Goal: Complete application form

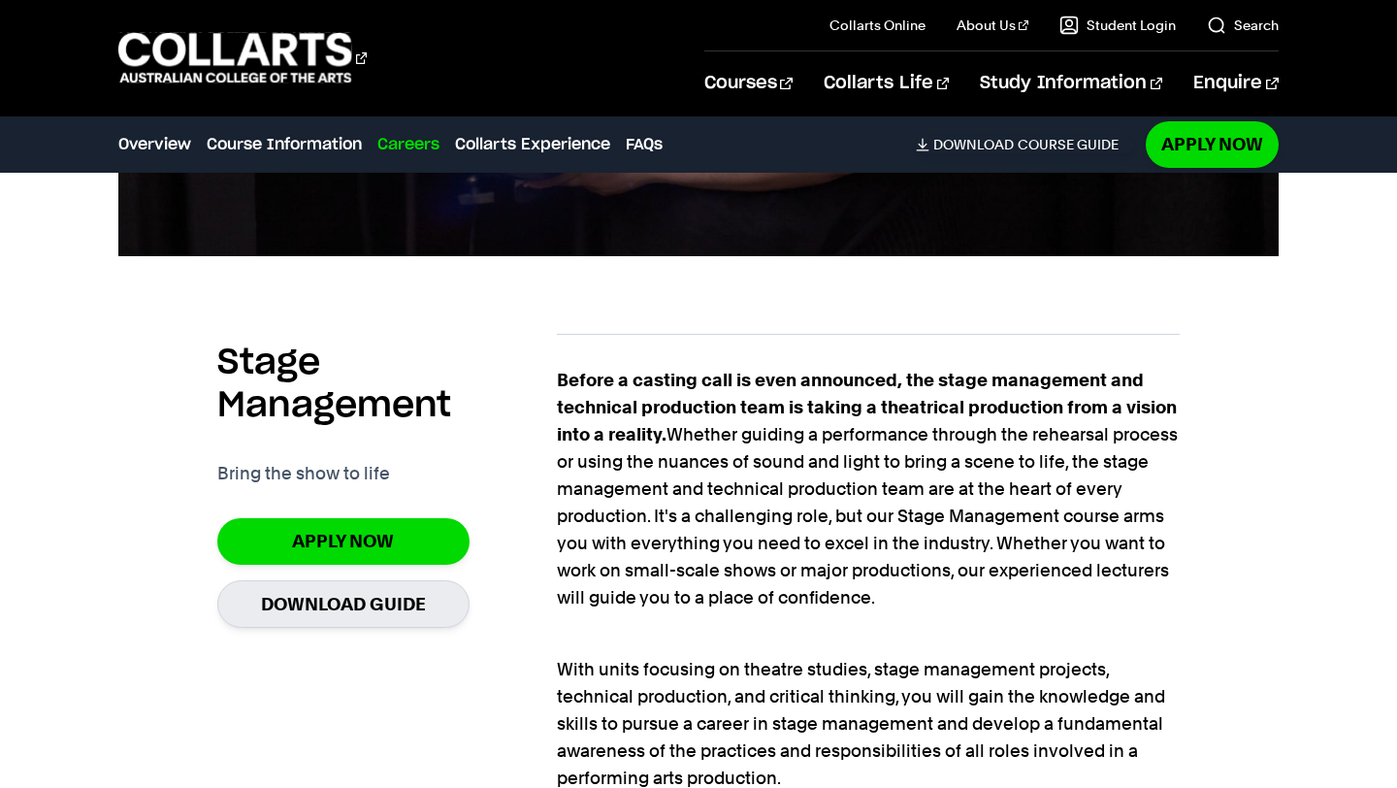
scroll to position [1047, 0]
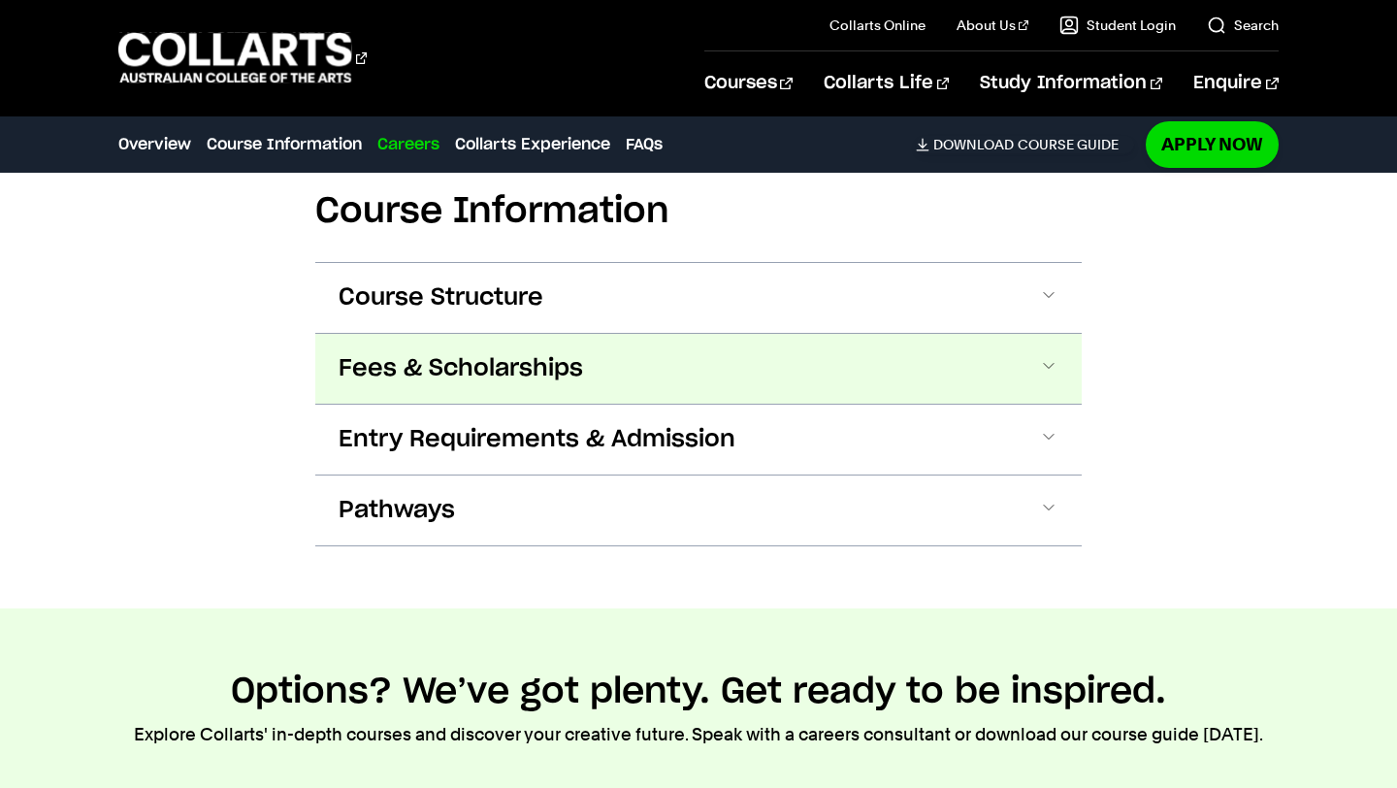
click at [0, 0] on span "Fees & Scholarships" at bounding box center [0, 0] width 0 height 0
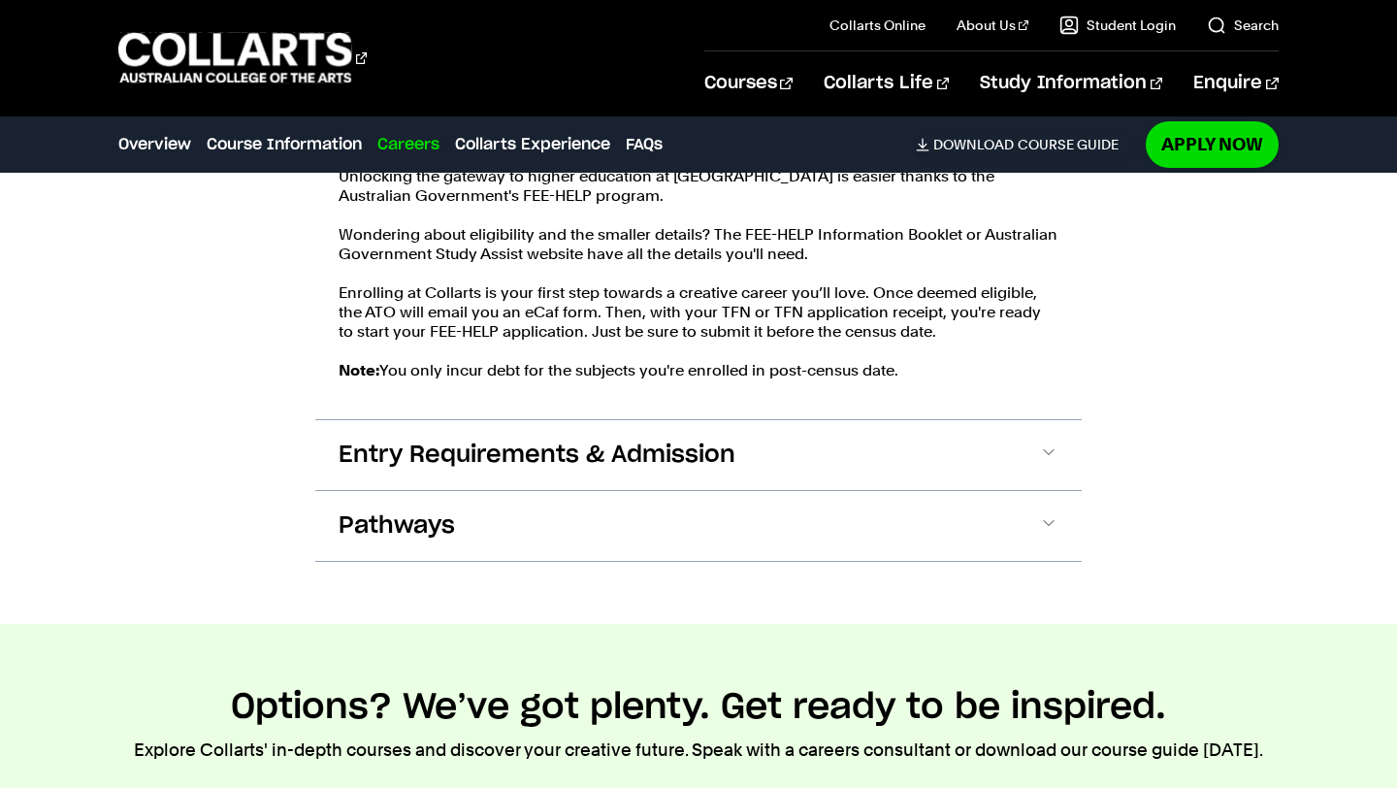
scroll to position [2465, 0]
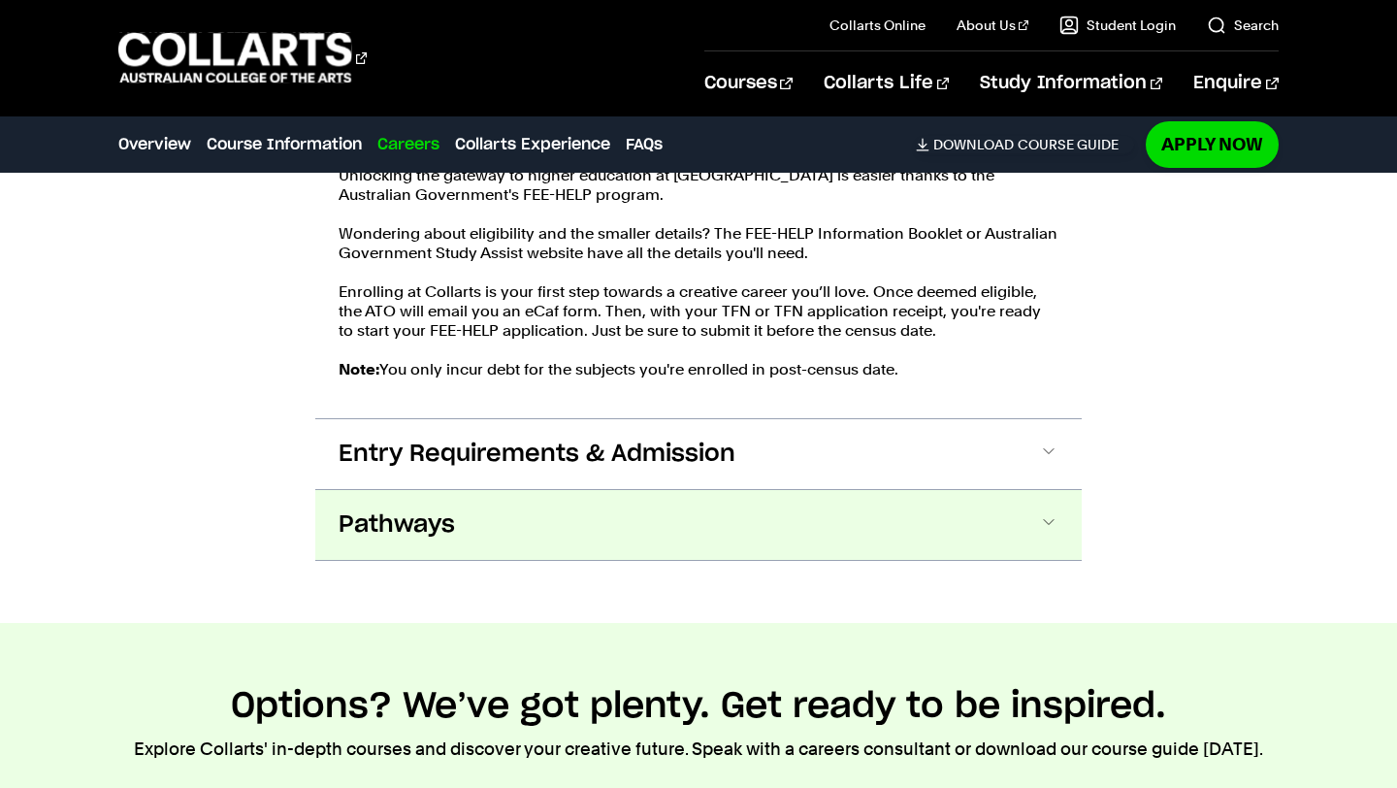
click at [0, 0] on button "Pathways" at bounding box center [0, 0] width 0 height 0
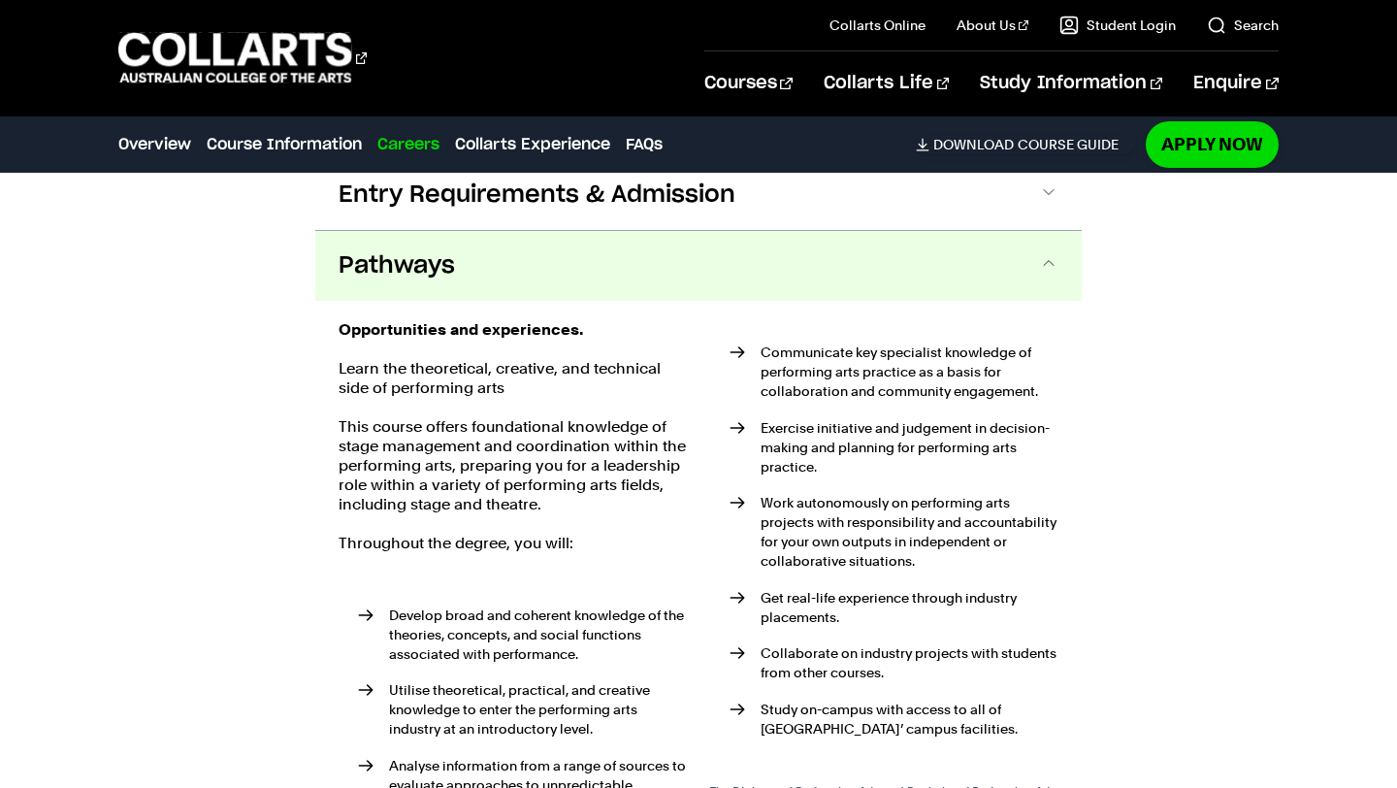
scroll to position [2780, 0]
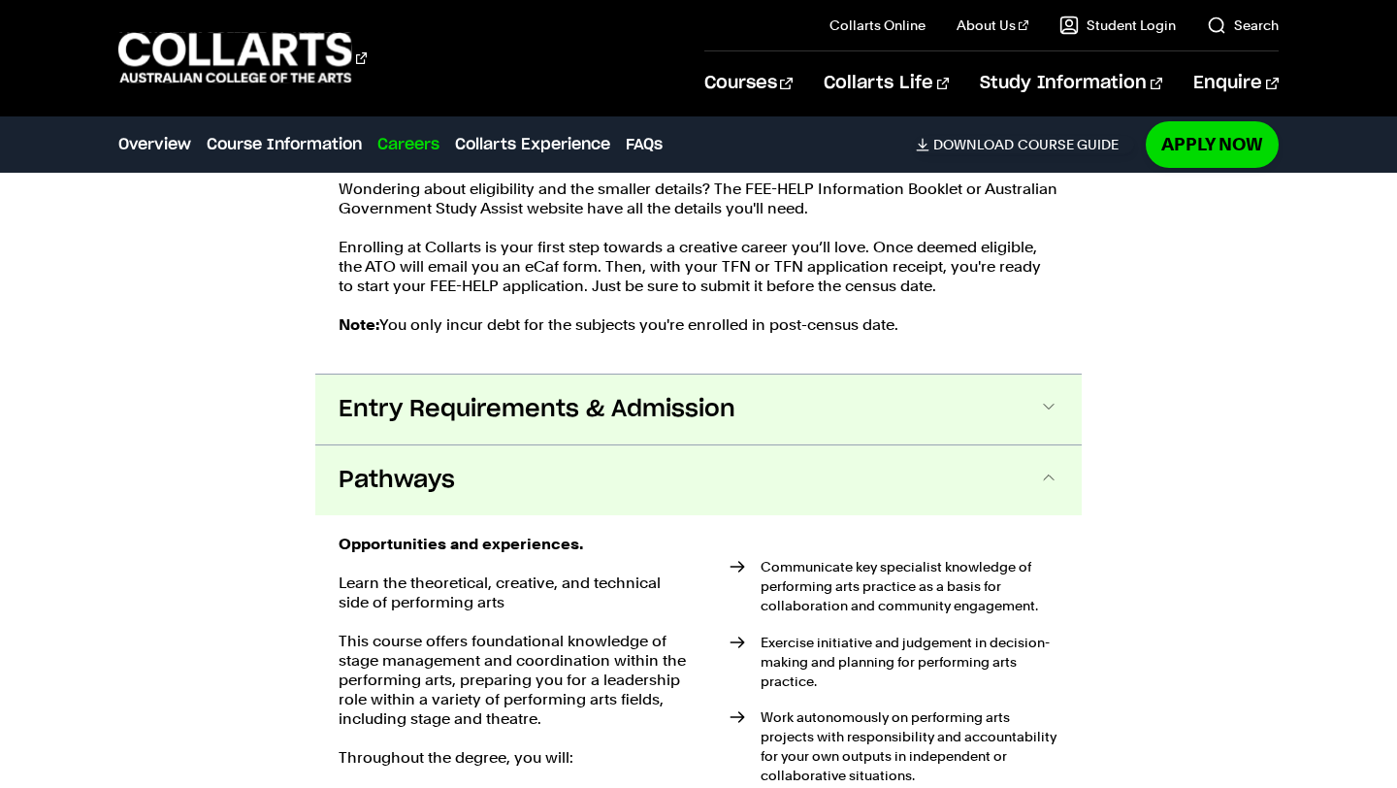
click at [0, 0] on span "Entry Requirements & Admission" at bounding box center [0, 0] width 0 height 0
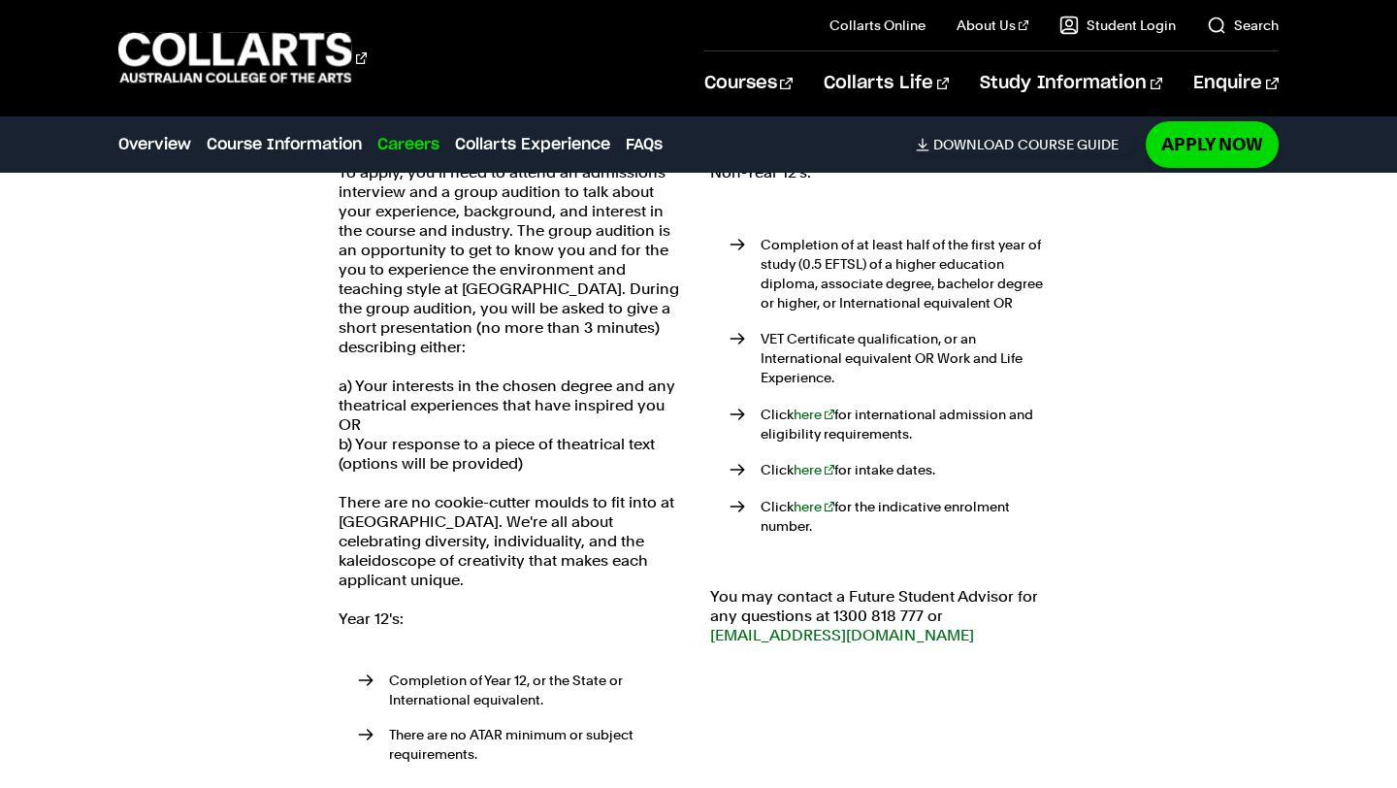
scroll to position [2820, 0]
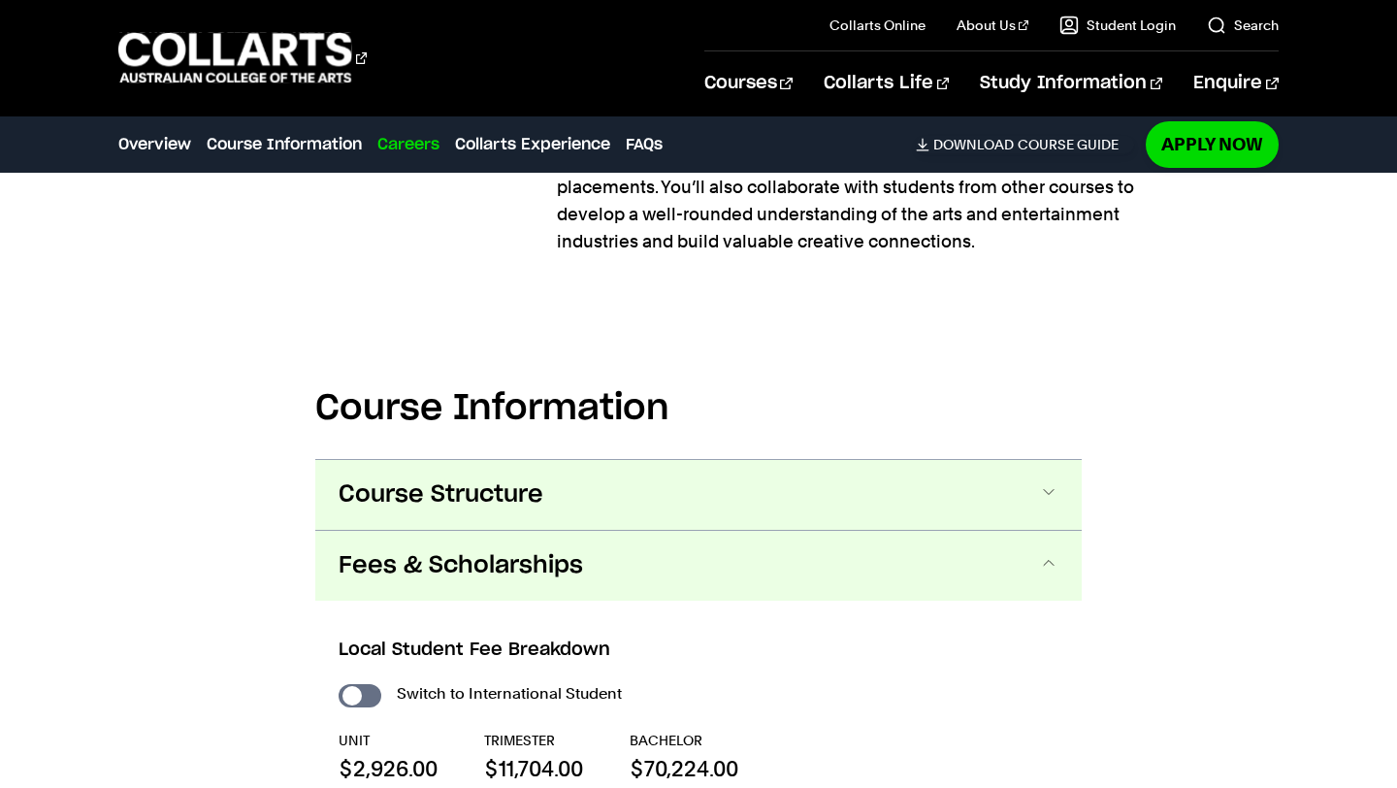
click at [0, 0] on button "Course Structure" at bounding box center [0, 0] width 0 height 0
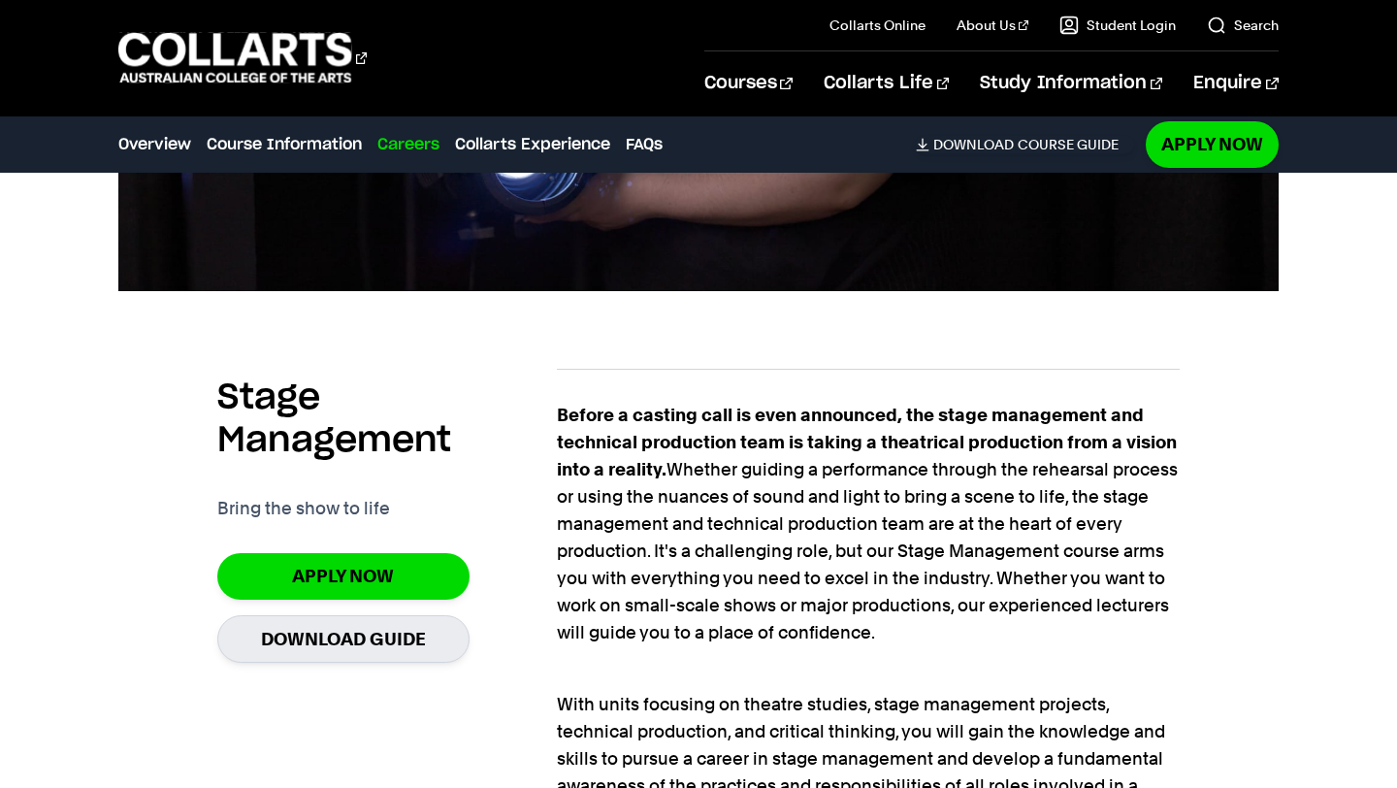
scroll to position [1013, 0]
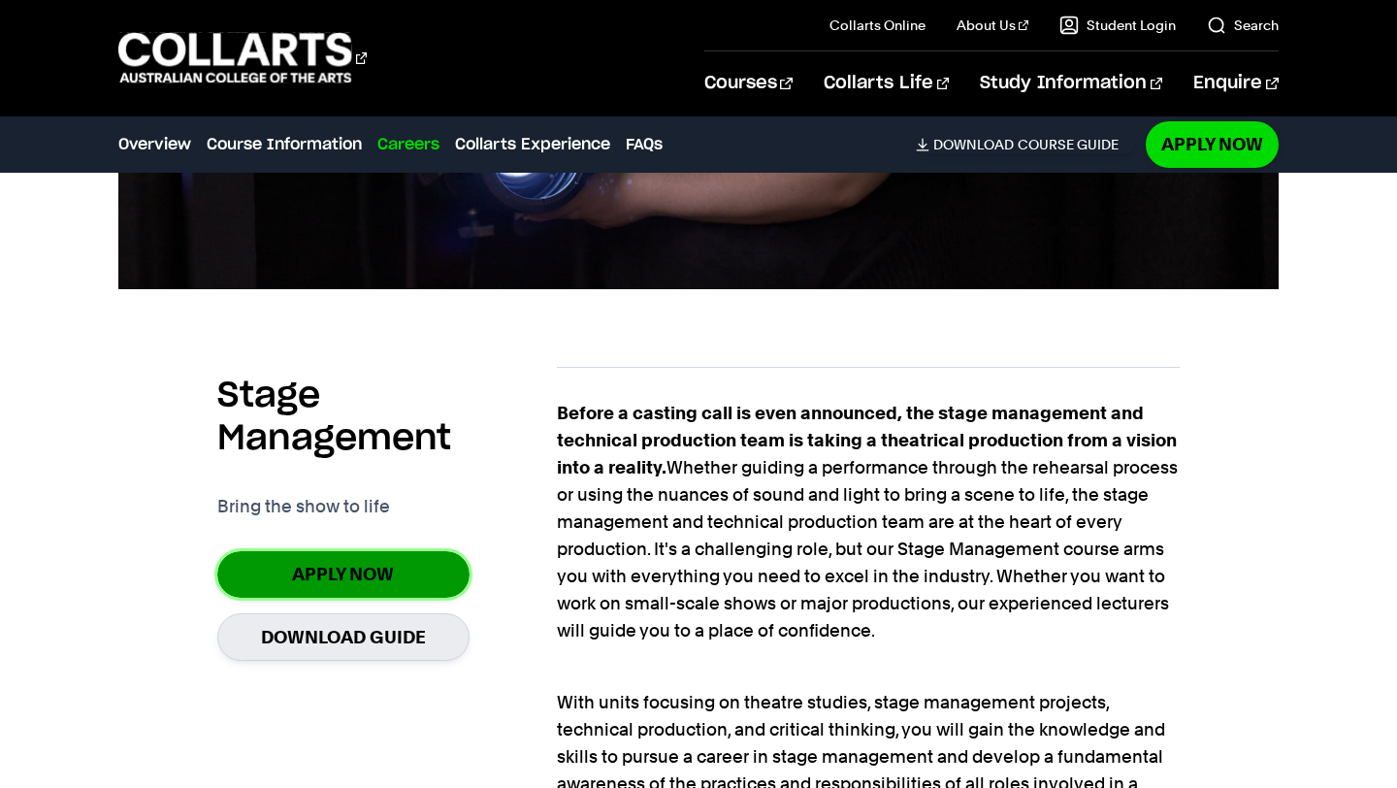
click at [358, 574] on link "Apply Now" at bounding box center [343, 574] width 252 height 46
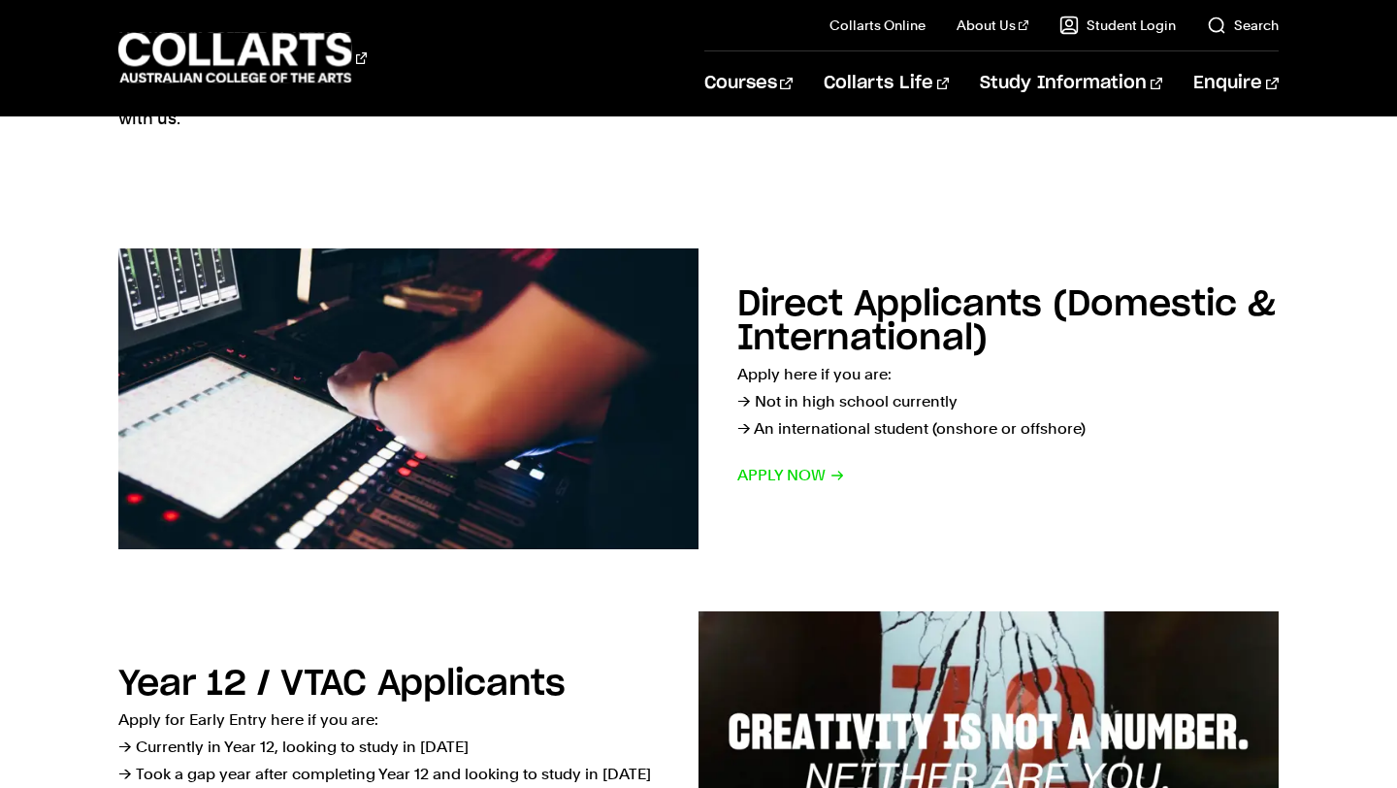
scroll to position [212, 0]
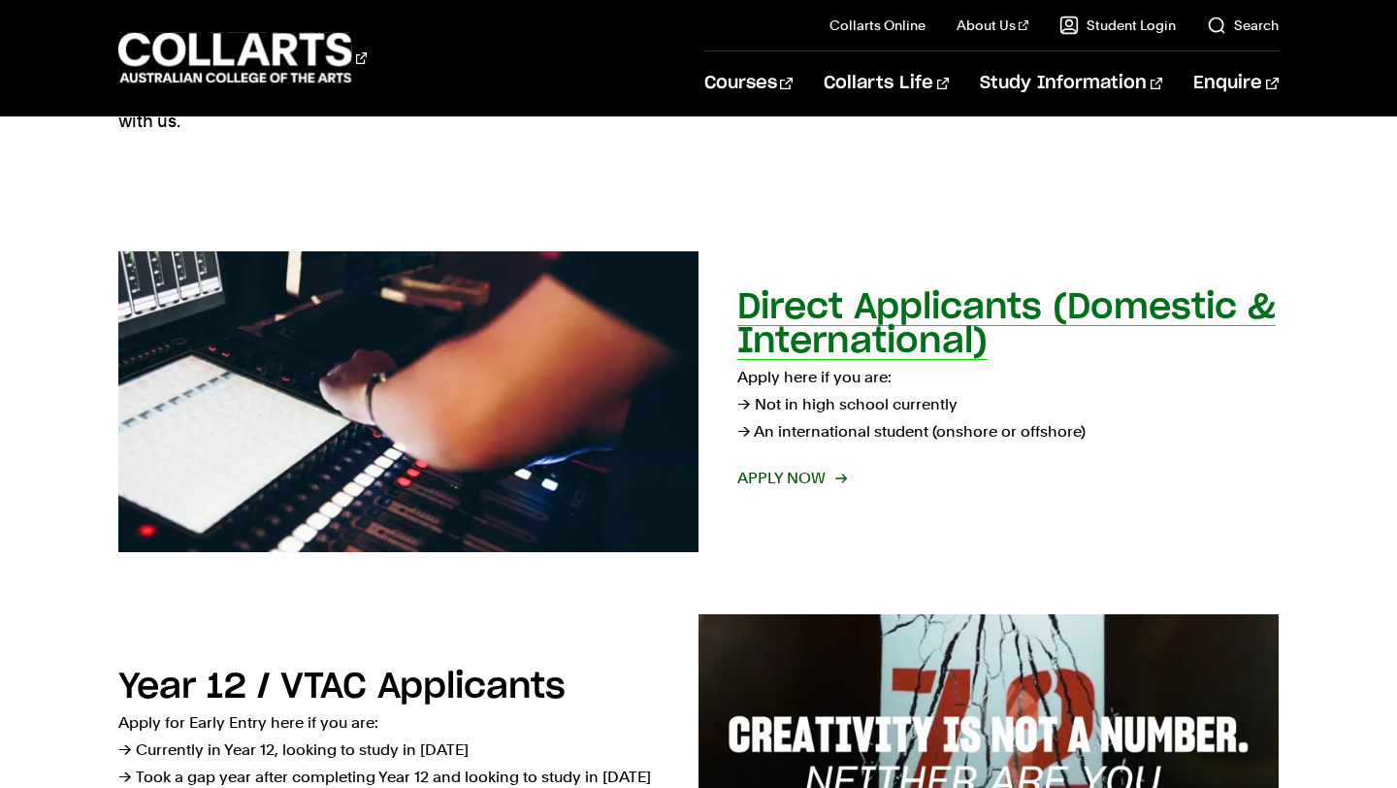
click at [781, 477] on span "Apply now" at bounding box center [791, 478] width 108 height 27
